Goal: Task Accomplishment & Management: Use online tool/utility

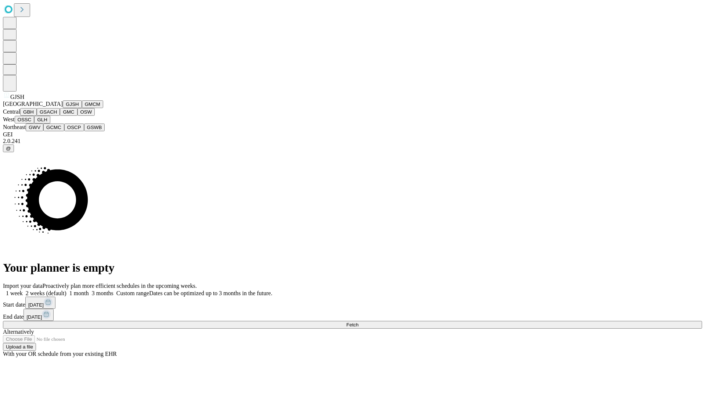
click at [63, 108] on button "GJSH" at bounding box center [72, 104] width 19 height 8
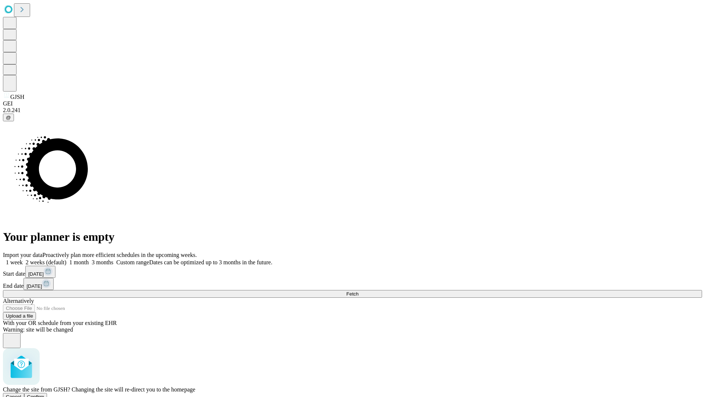
click at [44, 394] on span "Confirm" at bounding box center [35, 397] width 17 height 6
click at [89, 259] on label "1 month" at bounding box center [77, 262] width 22 height 6
click at [358, 291] on span "Fetch" at bounding box center [352, 294] width 12 height 6
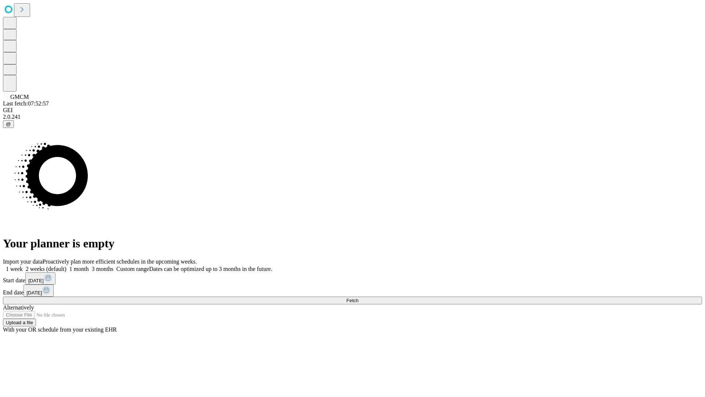
click at [89, 266] on label "1 month" at bounding box center [77, 269] width 22 height 6
click at [358, 297] on span "Fetch" at bounding box center [352, 300] width 12 height 6
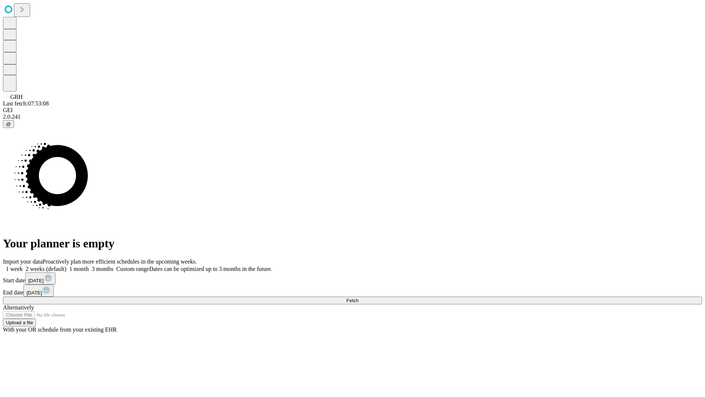
click at [89, 266] on label "1 month" at bounding box center [77, 269] width 22 height 6
click at [358, 297] on span "Fetch" at bounding box center [352, 300] width 12 height 6
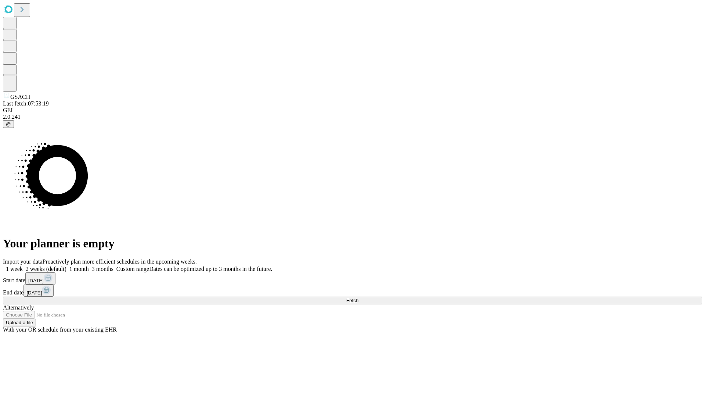
click at [89, 266] on label "1 month" at bounding box center [77, 269] width 22 height 6
click at [358, 297] on span "Fetch" at bounding box center [352, 300] width 12 height 6
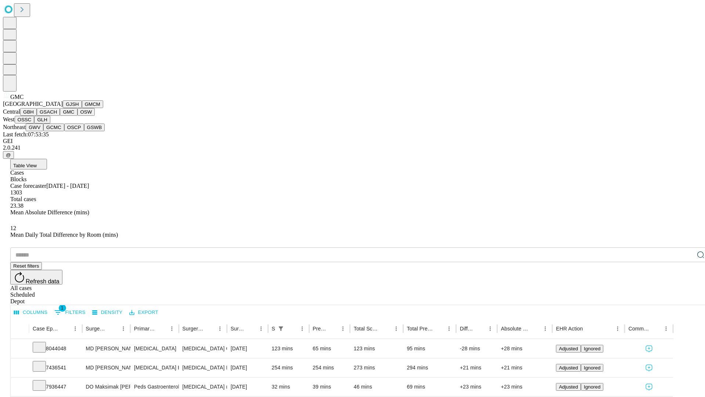
click at [77, 116] on button "OSW" at bounding box center [86, 112] width 18 height 8
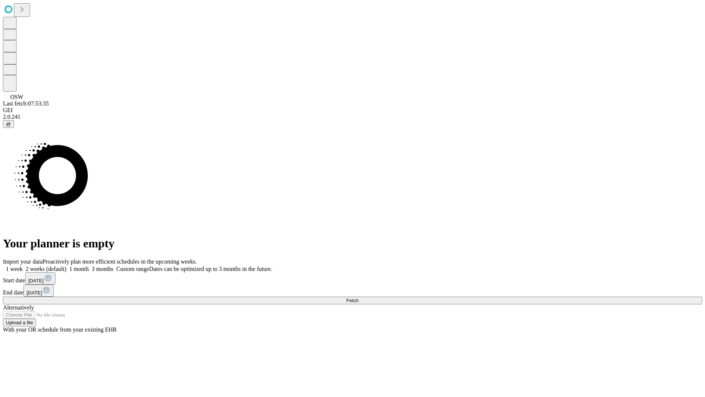
click at [89, 266] on label "1 month" at bounding box center [77, 269] width 22 height 6
click at [358, 297] on span "Fetch" at bounding box center [352, 300] width 12 height 6
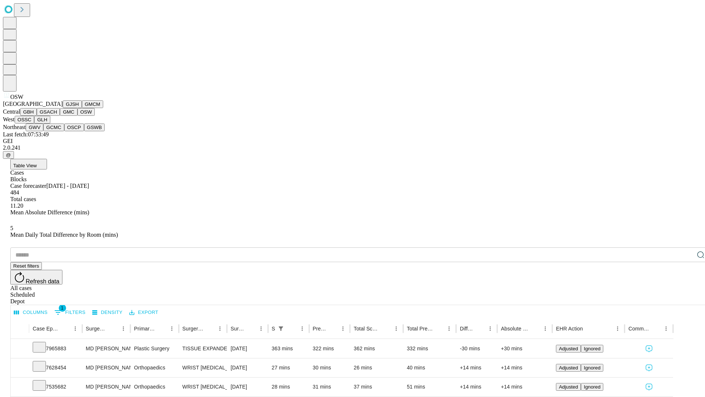
click at [35, 123] on button "OSSC" at bounding box center [25, 120] width 20 height 8
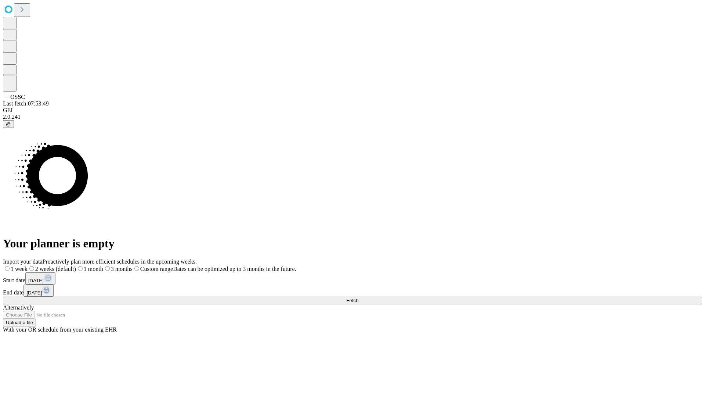
click at [103, 266] on label "1 month" at bounding box center [89, 269] width 27 height 6
click at [358, 297] on span "Fetch" at bounding box center [352, 300] width 12 height 6
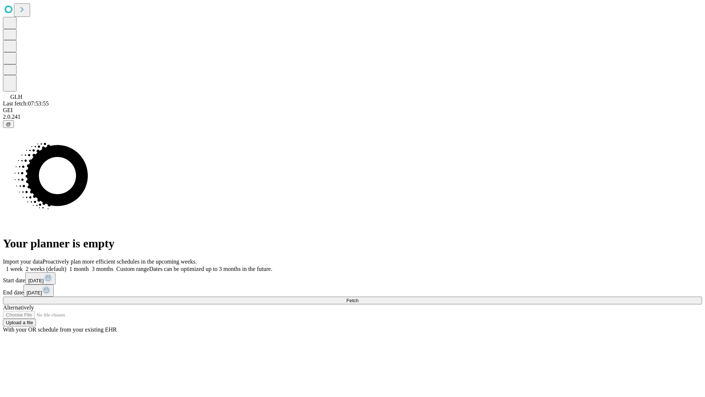
click at [358, 297] on span "Fetch" at bounding box center [352, 300] width 12 height 6
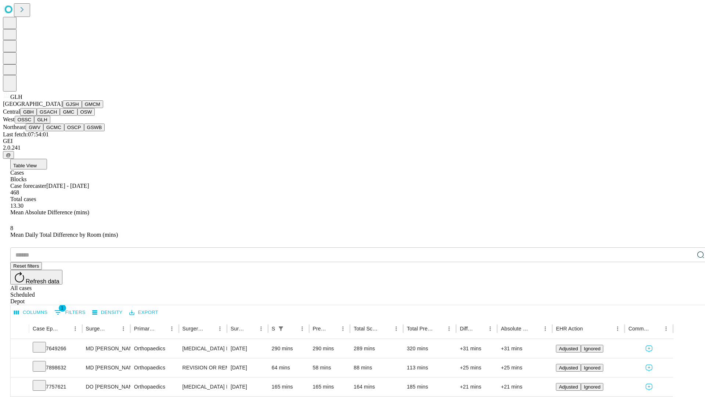
click at [43, 131] on button "GWV" at bounding box center [35, 127] width 18 height 8
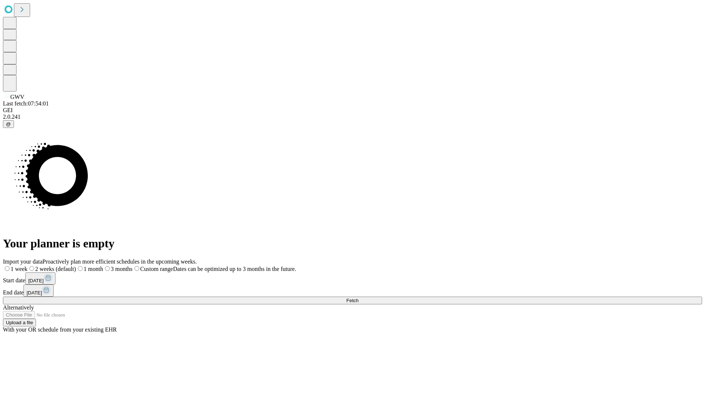
click at [103, 266] on label "1 month" at bounding box center [89, 269] width 27 height 6
click at [358, 297] on span "Fetch" at bounding box center [352, 300] width 12 height 6
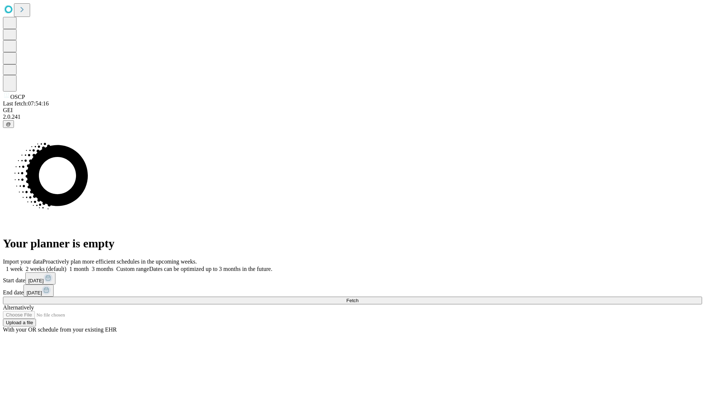
click at [89, 266] on label "1 month" at bounding box center [77, 269] width 22 height 6
click at [358, 297] on span "Fetch" at bounding box center [352, 300] width 12 height 6
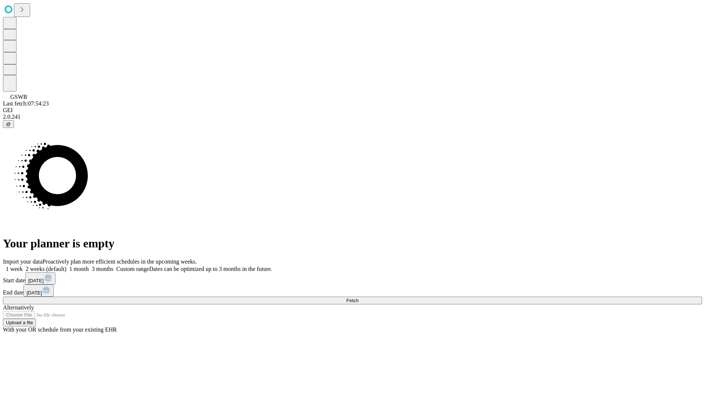
click at [89, 266] on label "1 month" at bounding box center [77, 269] width 22 height 6
click at [358, 297] on span "Fetch" at bounding box center [352, 300] width 12 height 6
